Goal: Information Seeking & Learning: Compare options

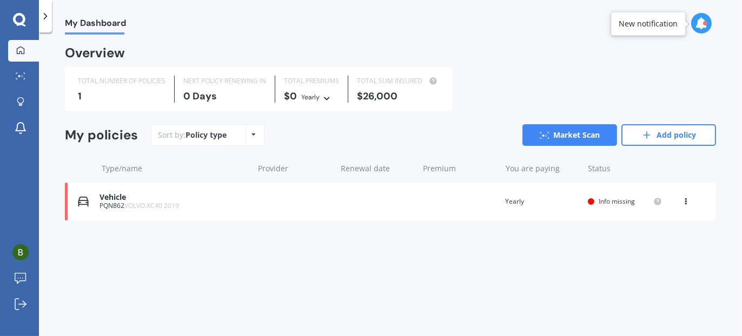
click at [610, 201] on span "Info missing" at bounding box center [616, 201] width 36 height 9
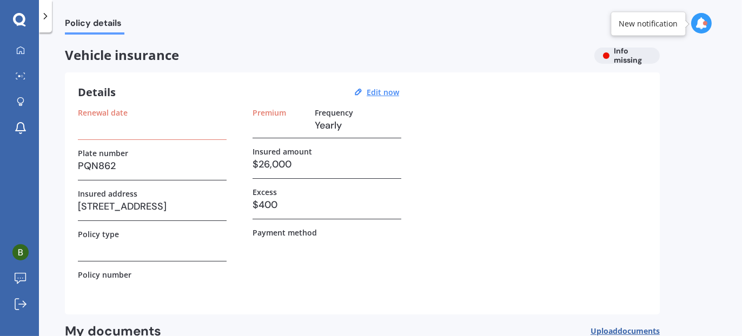
click at [124, 129] on h3 at bounding box center [152, 125] width 149 height 16
click at [108, 109] on label "Renewal date" at bounding box center [103, 112] width 50 height 9
click at [267, 108] on label "Premium" at bounding box center [269, 112] width 34 height 9
click at [288, 235] on label "Payment method" at bounding box center [284, 232] width 64 height 9
click at [296, 244] on h3 at bounding box center [326, 245] width 149 height 16
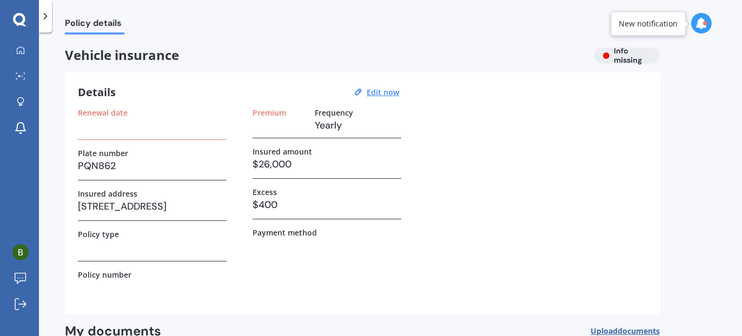
click at [212, 255] on div "Policy type" at bounding box center [152, 246] width 149 height 32
click at [430, 244] on div "Renewal date Plate number PQN862 Insured address 3 Kamahi Street, Castlecliff, …" at bounding box center [362, 205] width 569 height 194
click at [628, 55] on div "Vehicle insurance Info missing" at bounding box center [362, 56] width 595 height 16
click at [700, 18] on icon at bounding box center [701, 23] width 12 height 12
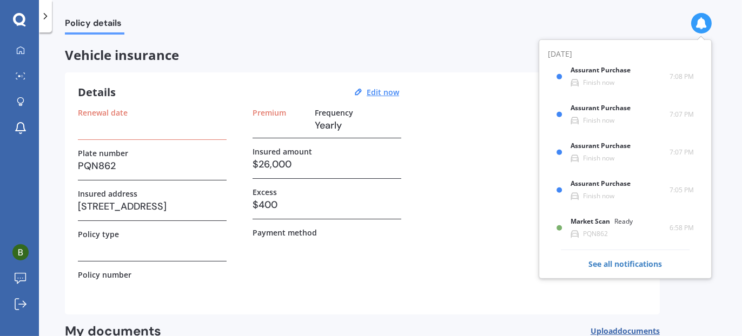
click at [478, 285] on div "Renewal date Plate number PQN862 Insured address 3 Kamahi Street, Castlecliff, …" at bounding box center [362, 205] width 569 height 194
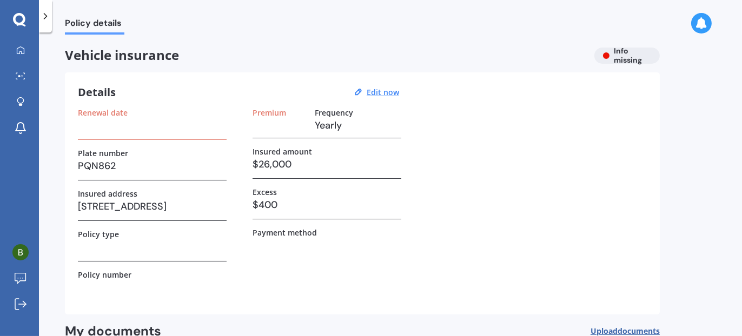
click at [103, 118] on h3 at bounding box center [152, 125] width 149 height 16
click at [389, 90] on u "Edit now" at bounding box center [383, 92] width 32 height 10
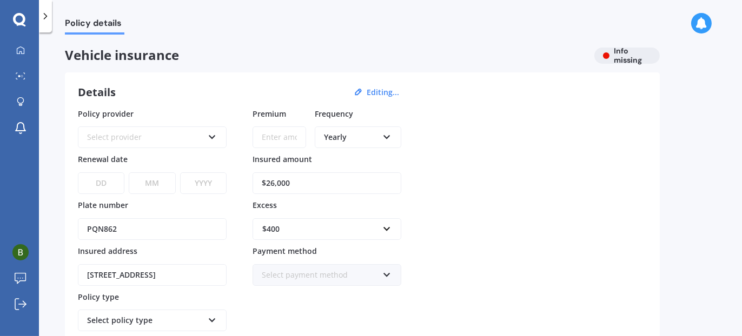
click at [208, 134] on icon at bounding box center [212, 135] width 9 height 8
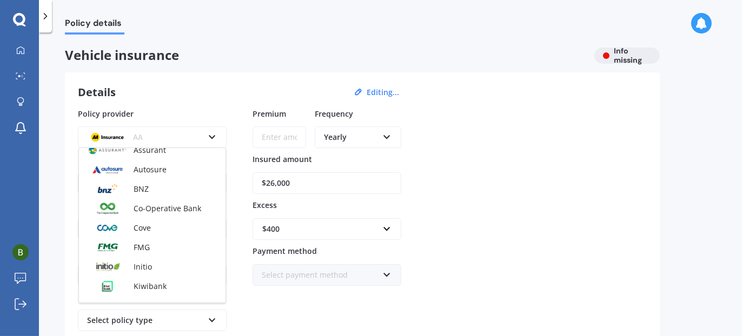
scroll to position [216, 0]
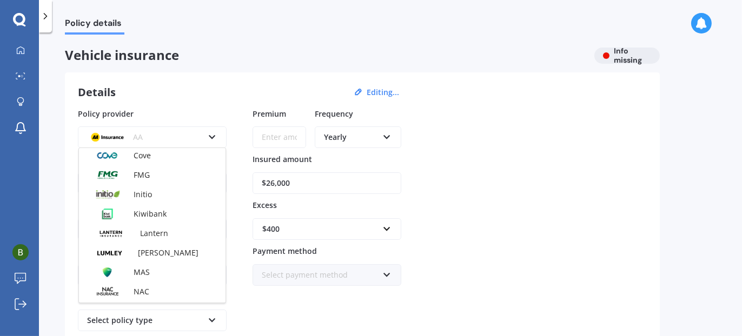
click at [158, 249] on span "Lumley" at bounding box center [168, 253] width 61 height 10
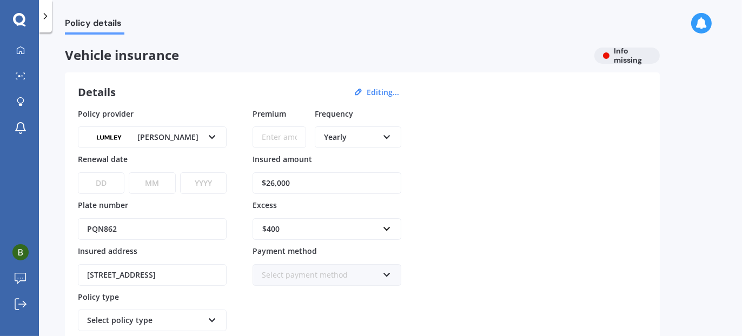
click at [280, 138] on input "Premium" at bounding box center [279, 138] width 54 height 22
click at [18, 48] on icon at bounding box center [20, 50] width 9 height 9
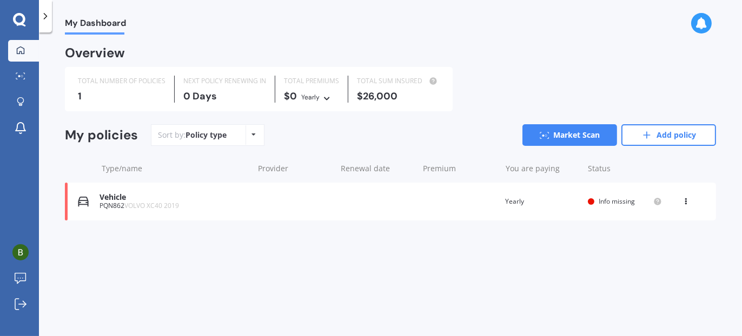
click at [252, 134] on icon at bounding box center [254, 134] width 4 height 6
click at [245, 158] on span "Policy type" at bounding box center [234, 159] width 41 height 10
click at [269, 168] on div "Provider" at bounding box center [295, 168] width 74 height 11
click at [353, 167] on div "Renewal date" at bounding box center [378, 168] width 74 height 11
click at [437, 170] on div "Premium" at bounding box center [460, 168] width 74 height 11
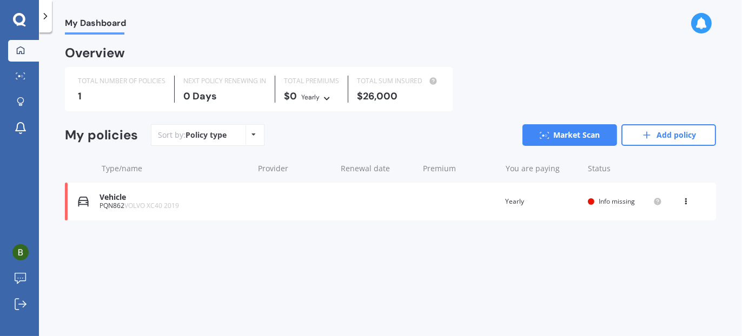
click at [531, 171] on div "You are paying" at bounding box center [543, 168] width 74 height 11
click at [595, 169] on div "Status" at bounding box center [625, 168] width 74 height 11
click at [155, 205] on span "VOLVO XC40 2019" at bounding box center [151, 205] width 55 height 9
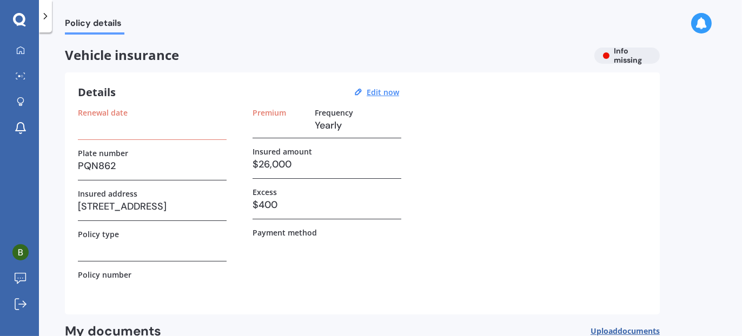
click at [142, 131] on h3 at bounding box center [152, 125] width 149 height 16
click at [253, 130] on h3 at bounding box center [279, 125] width 54 height 16
click at [260, 130] on h3 at bounding box center [279, 125] width 54 height 16
click at [22, 76] on circle at bounding box center [22, 76] width 2 height 2
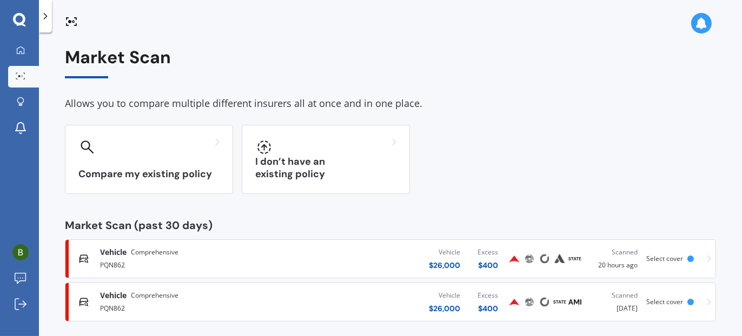
click at [319, 179] on h3 "I don’t have an existing policy" at bounding box center [325, 168] width 141 height 25
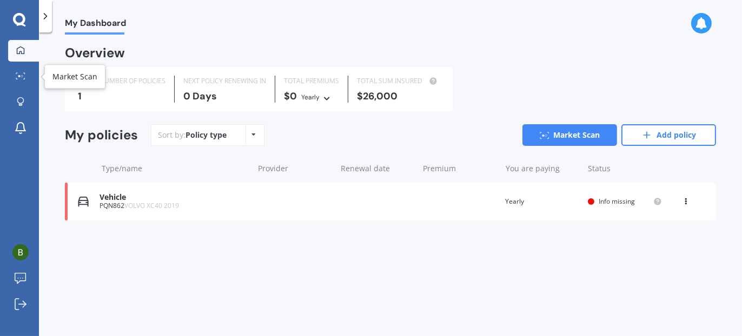
click at [20, 74] on icon at bounding box center [21, 75] width 10 height 7
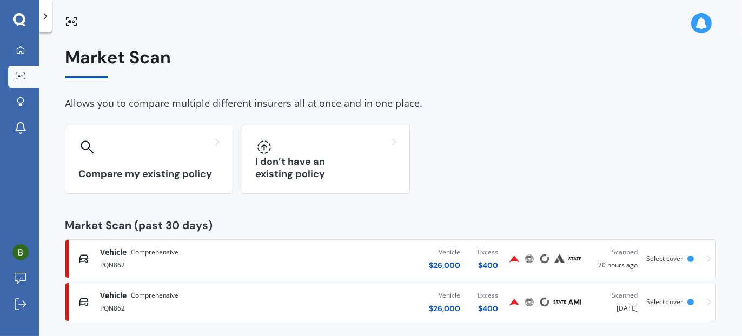
click at [325, 148] on div at bounding box center [325, 146] width 141 height 17
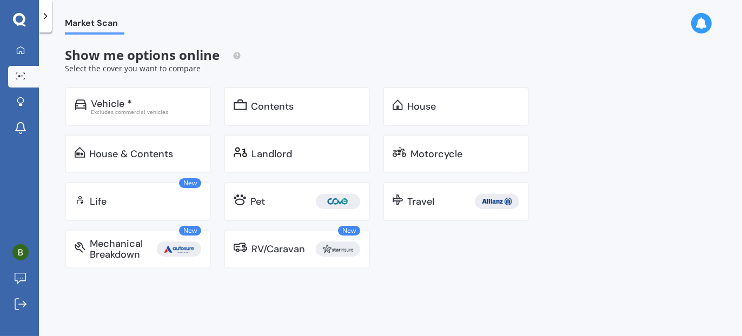
click at [139, 95] on div "Vehicle * Excludes commercial vehicles" at bounding box center [138, 106] width 146 height 39
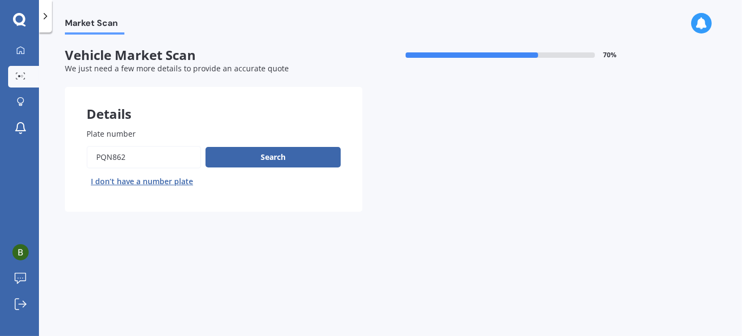
click at [276, 160] on button "Search" at bounding box center [272, 157] width 135 height 21
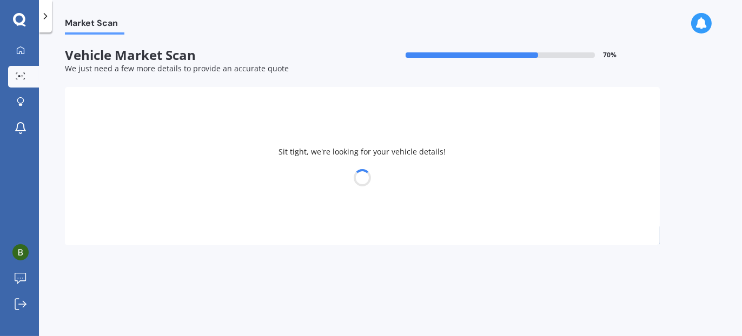
select select "VOLVO"
select select "XC40"
select select "22"
select select "10"
select select "1964"
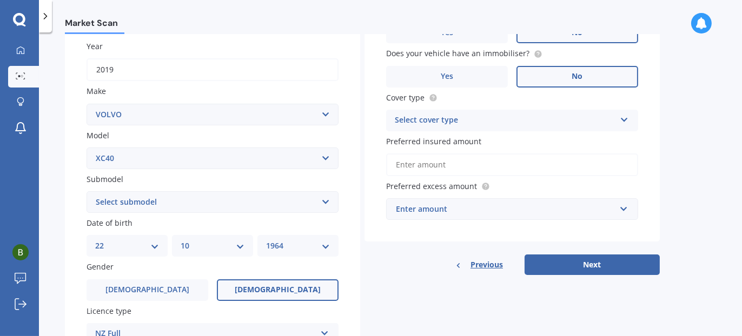
scroll to position [82, 0]
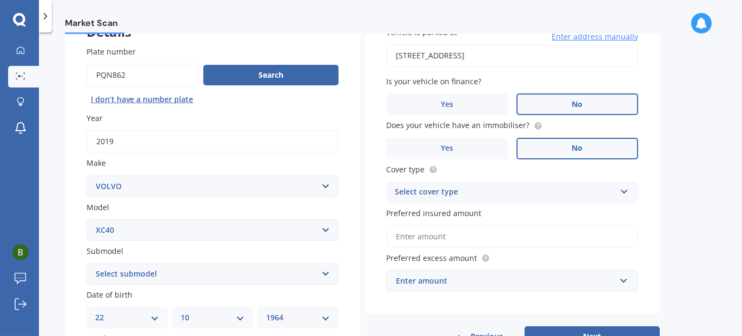
click at [325, 272] on select "Select submodel B4 ULTIMATE DARK 2.0 T4 Inscription Wagon 5dr Spts Auto 8sp AWD…" at bounding box center [213, 274] width 252 height 22
select select "T4 INSCRIPTION WAGON 5DR SPTS AUTO 8SP AWD 2.0T"
click at [87, 263] on select "Select submodel B4 ULTIMATE DARK 2.0 T4 Inscription Wagon 5dr Spts Auto 8sp AWD…" at bounding box center [213, 274] width 252 height 22
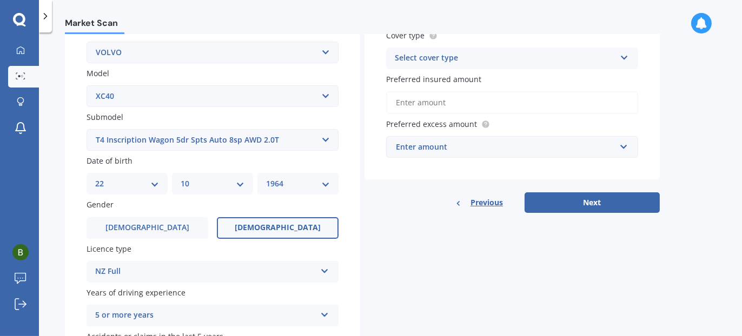
scroll to position [144, 0]
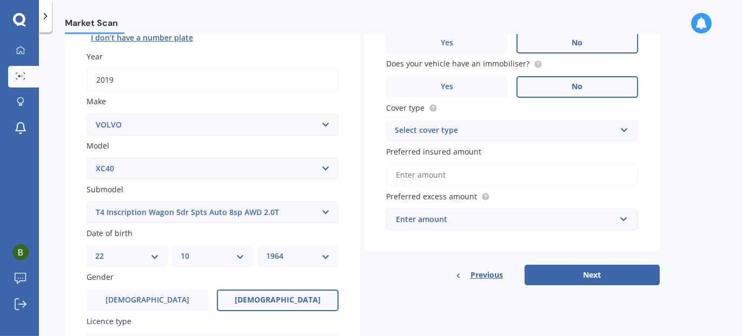
click at [626, 127] on icon at bounding box center [624, 128] width 9 height 8
click at [435, 151] on span "Comprehensive" at bounding box center [423, 152] width 57 height 10
click at [626, 216] on input "text" at bounding box center [508, 219] width 242 height 21
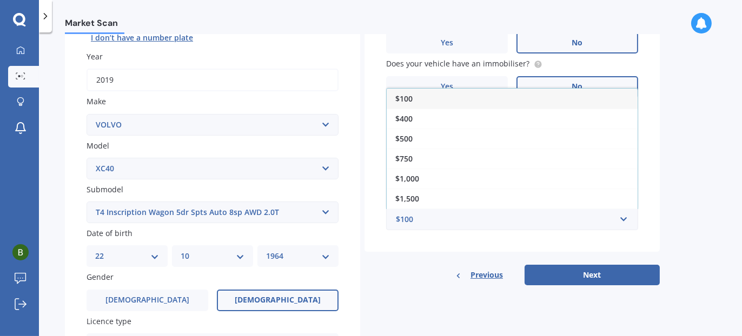
click at [418, 119] on div "$400" at bounding box center [512, 119] width 251 height 20
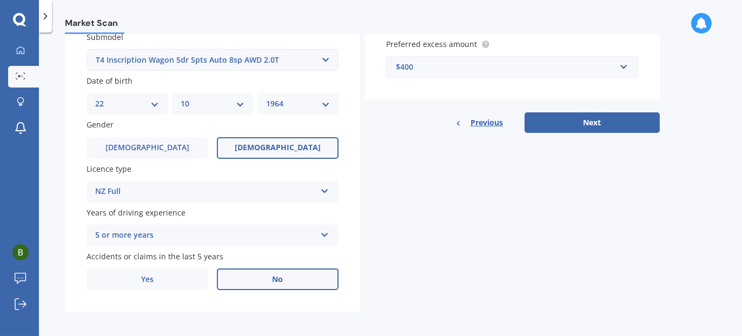
scroll to position [298, 0]
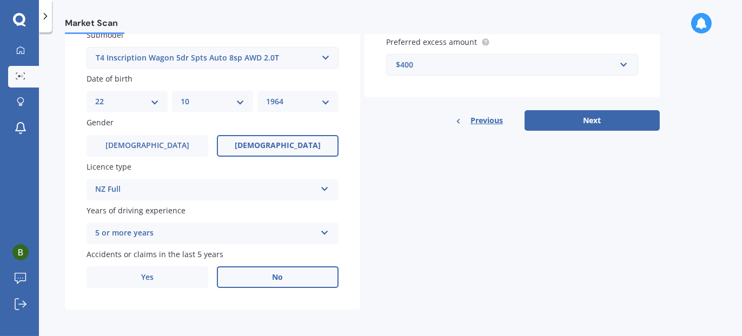
click at [594, 118] on button "Next" at bounding box center [591, 120] width 135 height 21
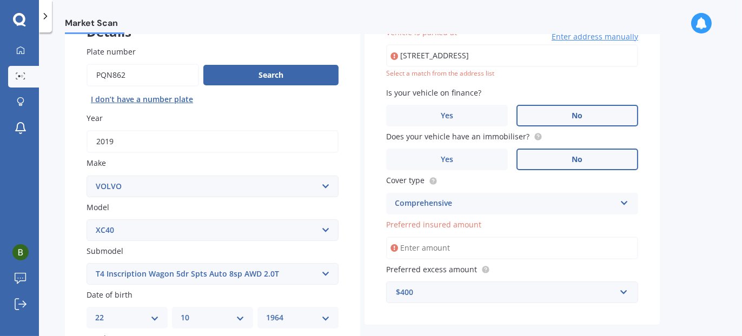
scroll to position [74, 0]
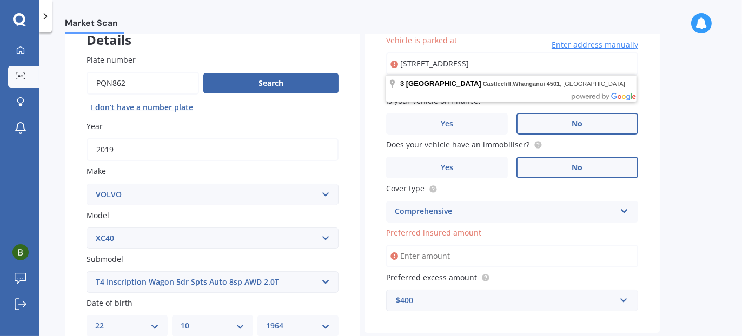
type input "3 Kamahi Street, Castlecliff, Whanganui 4501"
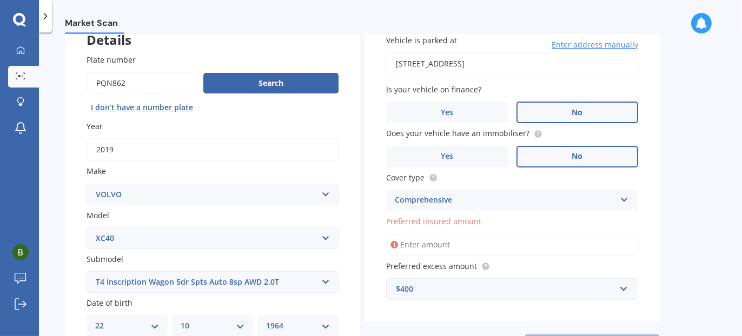
click at [448, 244] on input "Preferred insured amount" at bounding box center [512, 245] width 252 height 23
type input "$26,000"
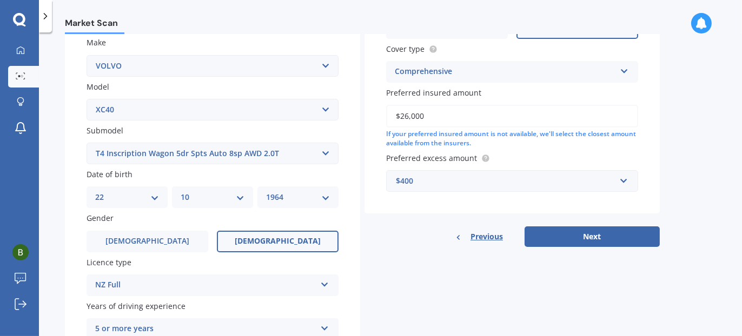
scroll to position [218, 0]
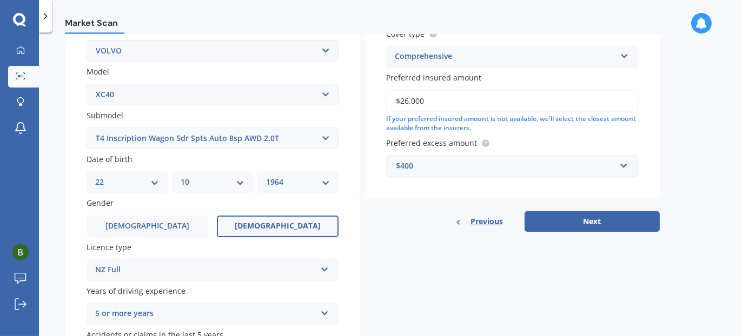
click at [596, 222] on button "Next" at bounding box center [591, 221] width 135 height 21
select select "22"
select select "10"
select select "1964"
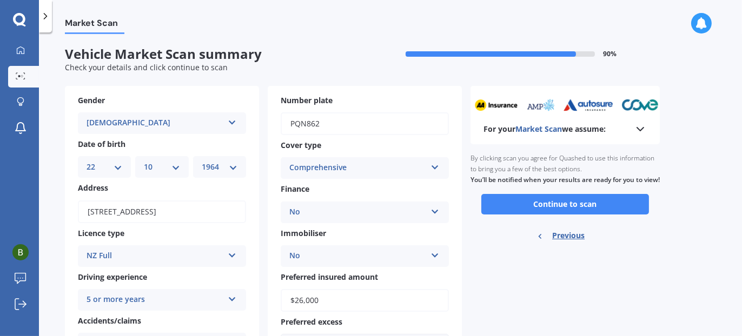
scroll to position [0, 0]
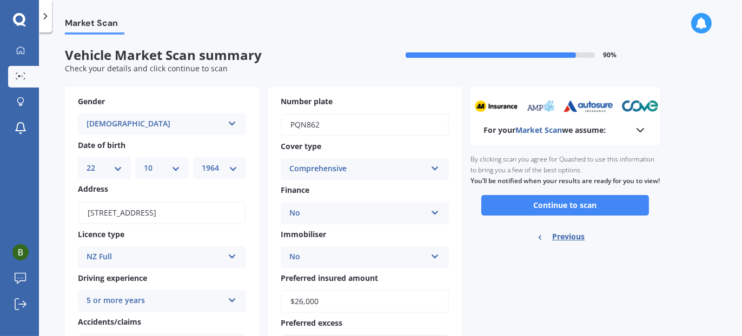
click at [563, 214] on button "Continue to scan" at bounding box center [565, 205] width 168 height 21
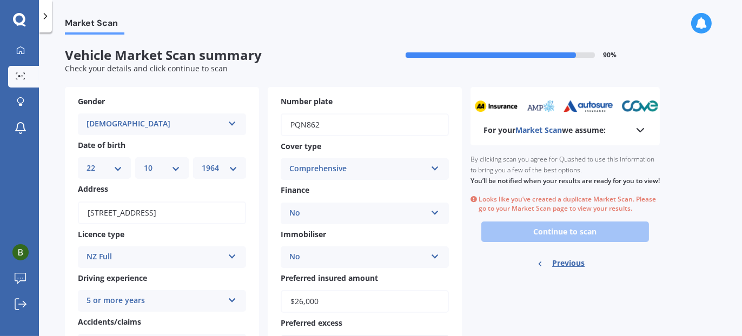
scroll to position [56, 0]
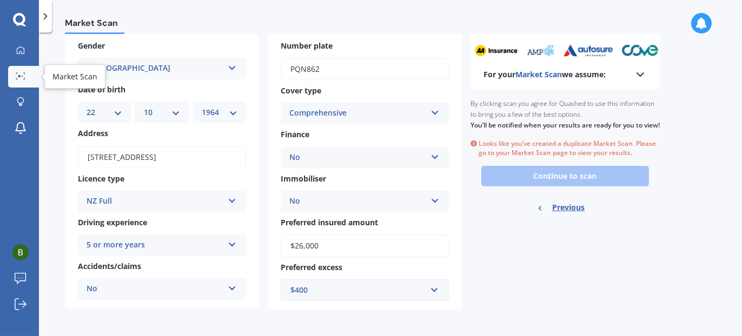
click at [20, 75] on circle at bounding box center [19, 76] width 2 height 2
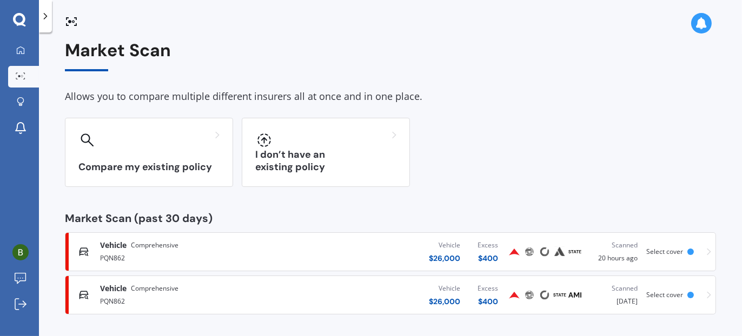
scroll to position [9, 0]
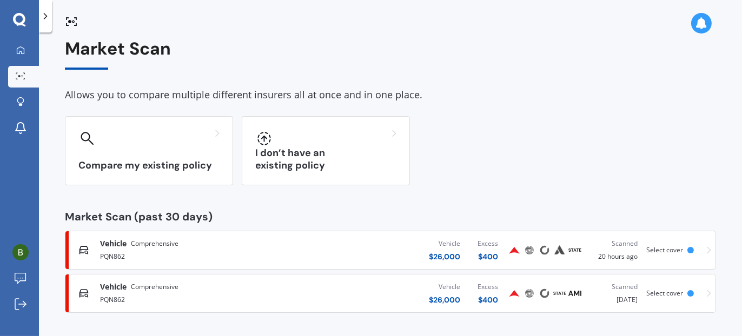
click at [143, 294] on div "PQN862" at bounding box center [196, 298] width 192 height 13
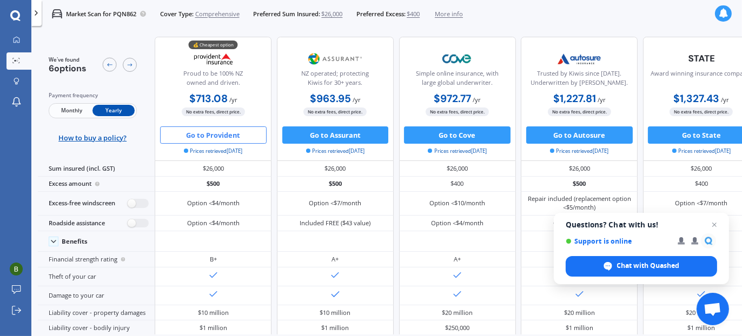
click at [715, 223] on span "Close chat" at bounding box center [714, 224] width 13 height 13
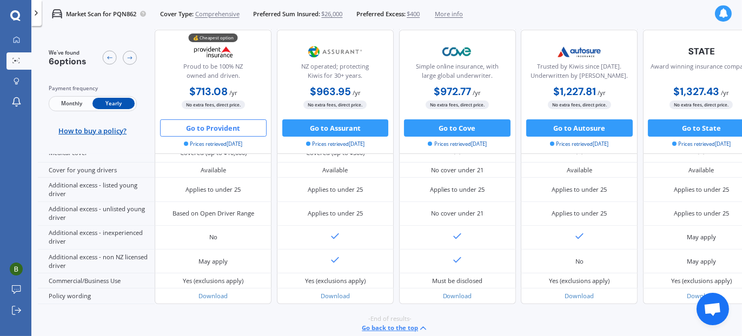
scroll to position [558, 0]
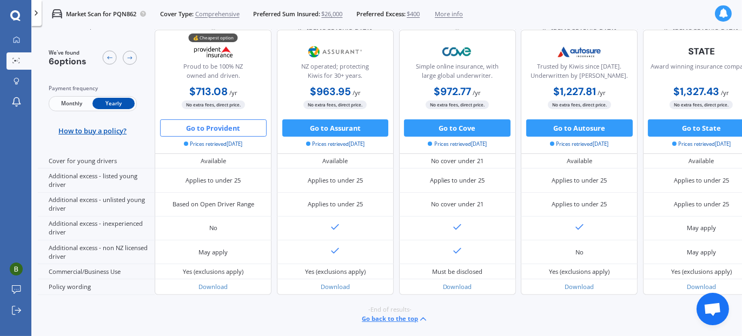
click at [212, 284] on link "Download" at bounding box center [212, 287] width 29 height 8
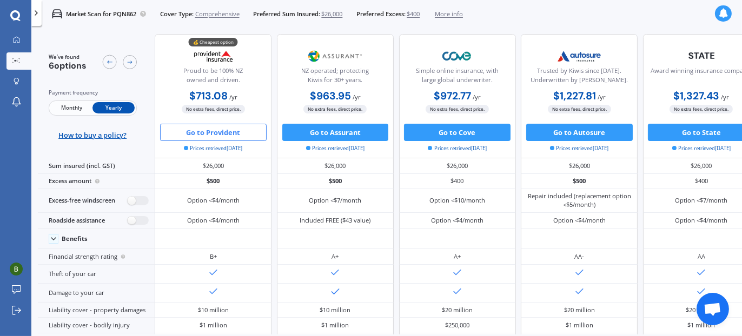
scroll to position [0, 0]
